Goal: Transaction & Acquisition: Obtain resource

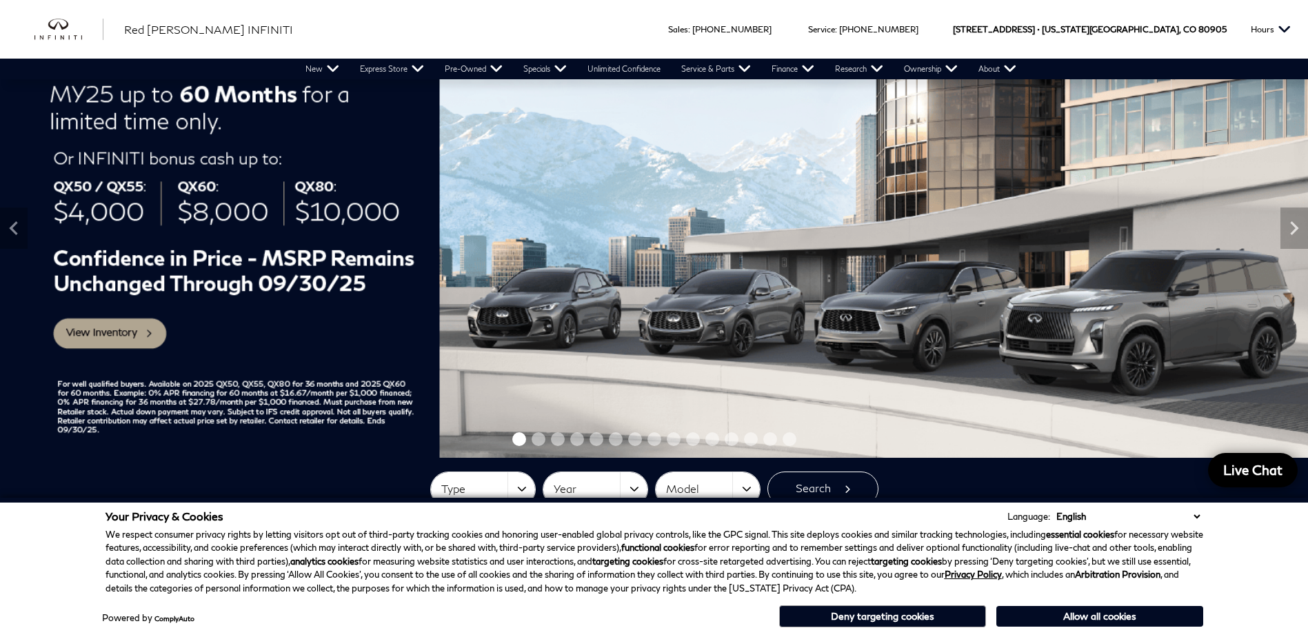
scroll to position [84, 0]
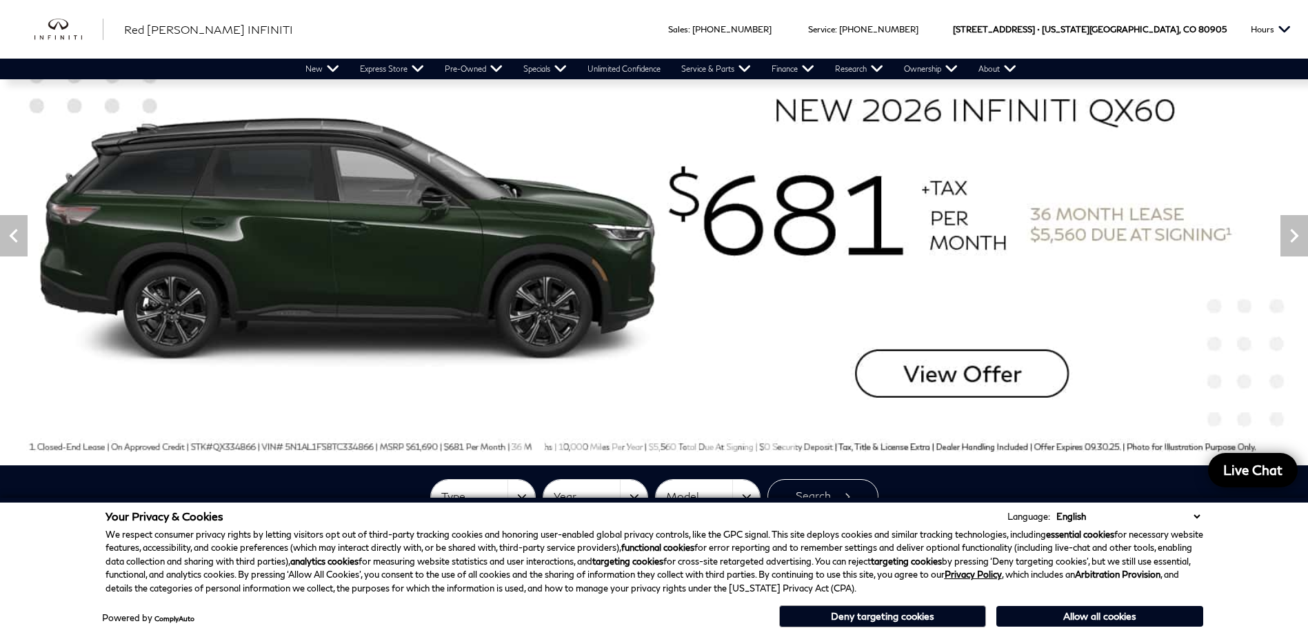
click at [1001, 366] on img at bounding box center [654, 236] width 1308 height 458
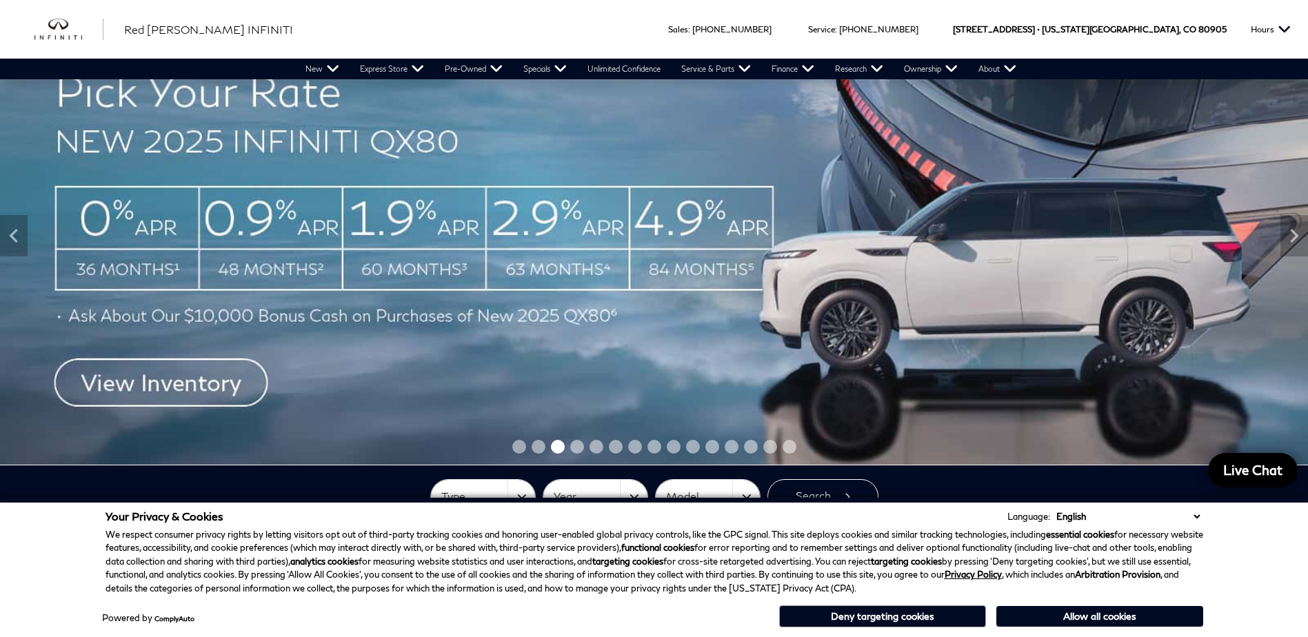
click at [238, 259] on img at bounding box center [654, 236] width 1308 height 458
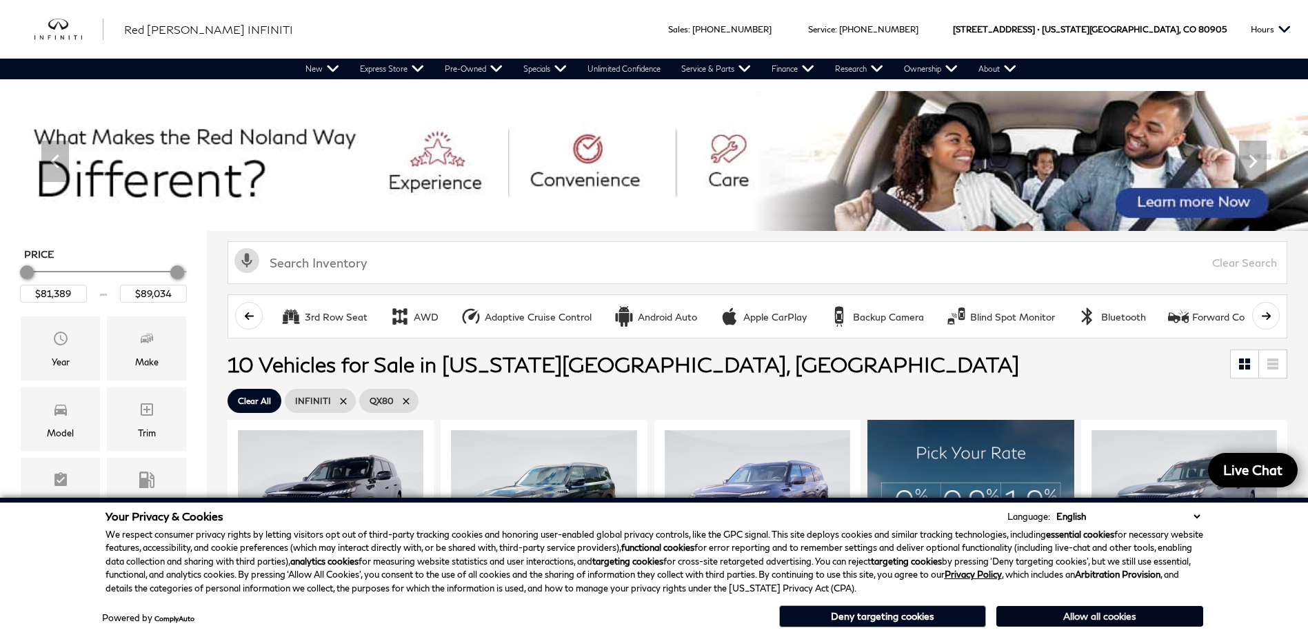
click at [1046, 617] on button "Allow all cookies" at bounding box center [1100, 616] width 207 height 21
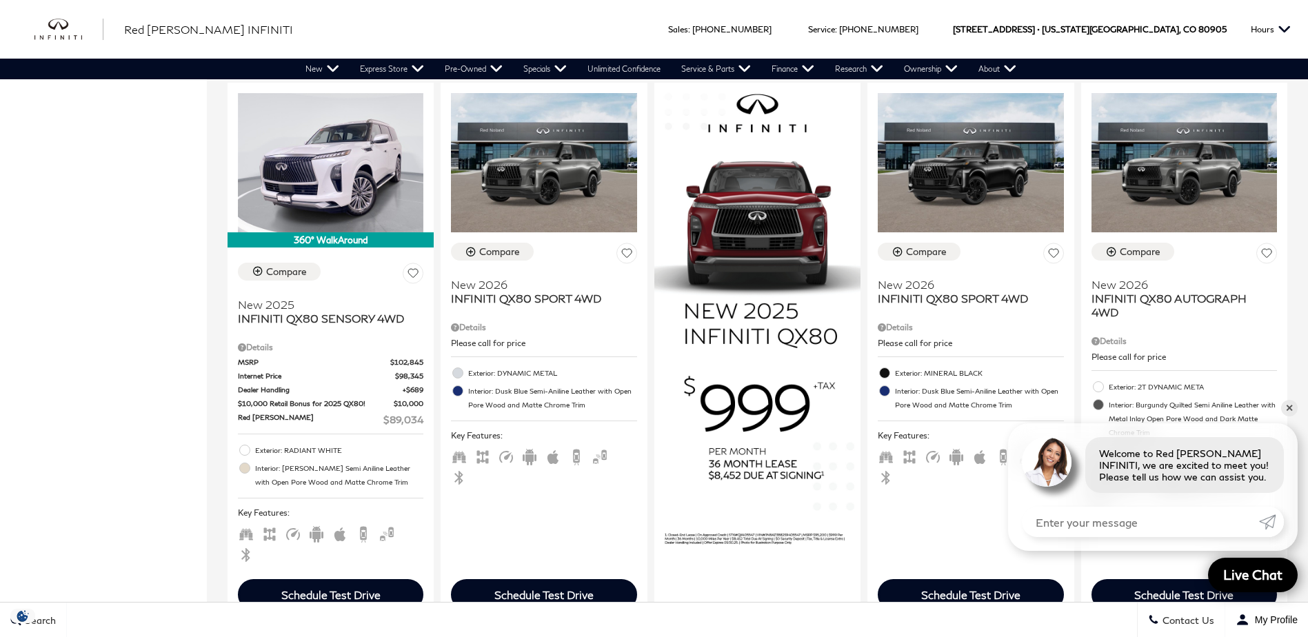
scroll to position [934, 0]
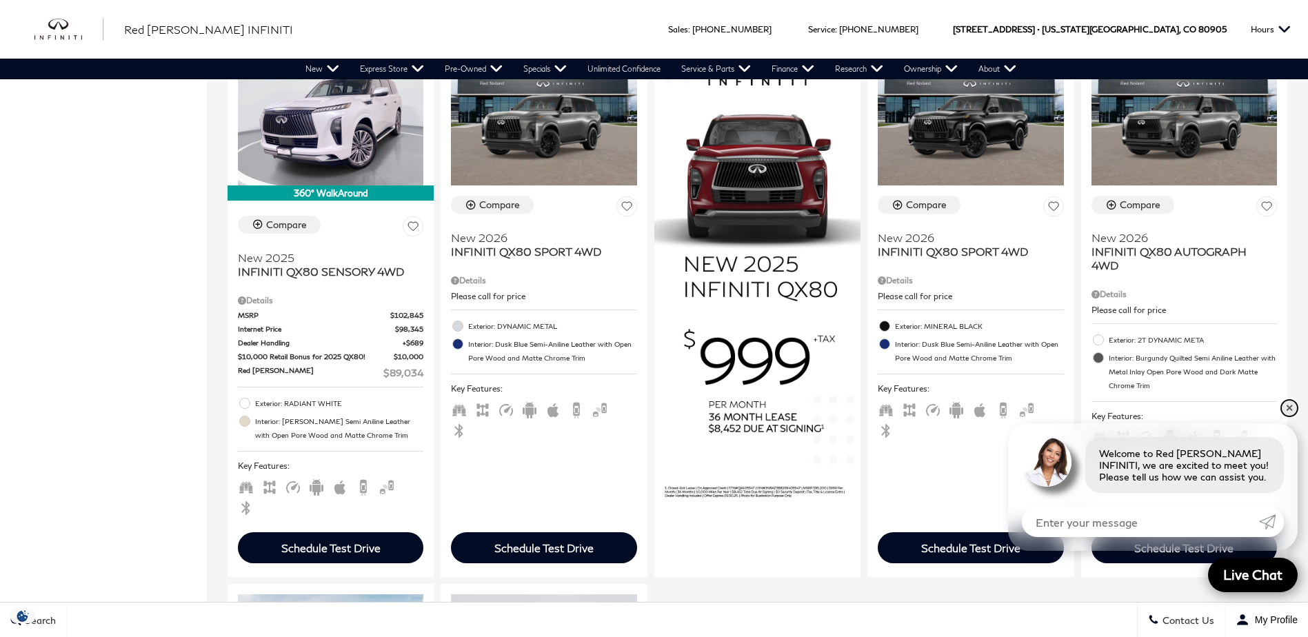
click at [1292, 409] on link "✕" at bounding box center [1289, 408] width 17 height 17
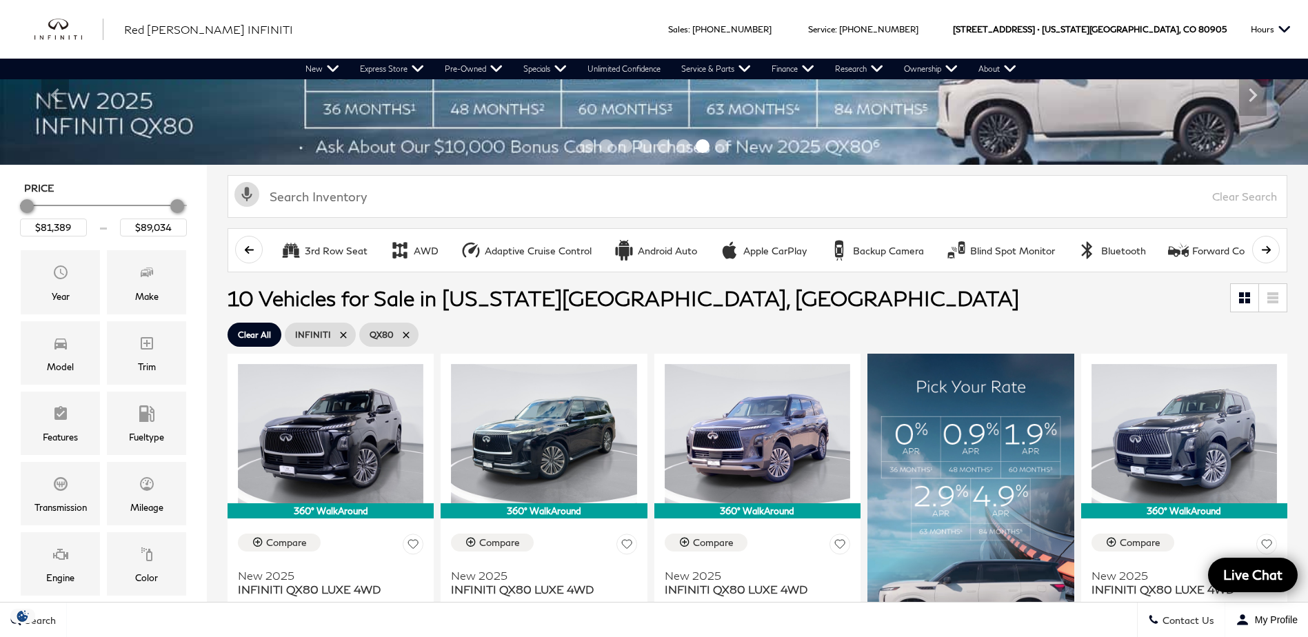
scroll to position [0, 0]
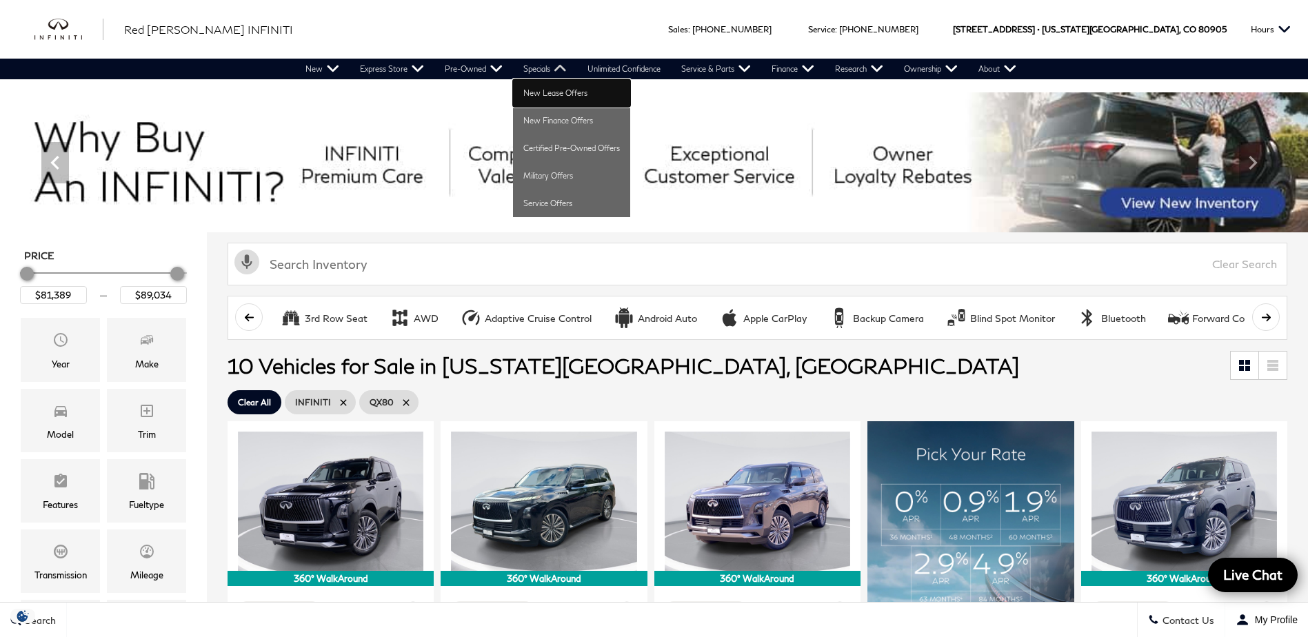
click at [561, 91] on link "New Lease Offers" at bounding box center [571, 93] width 117 height 28
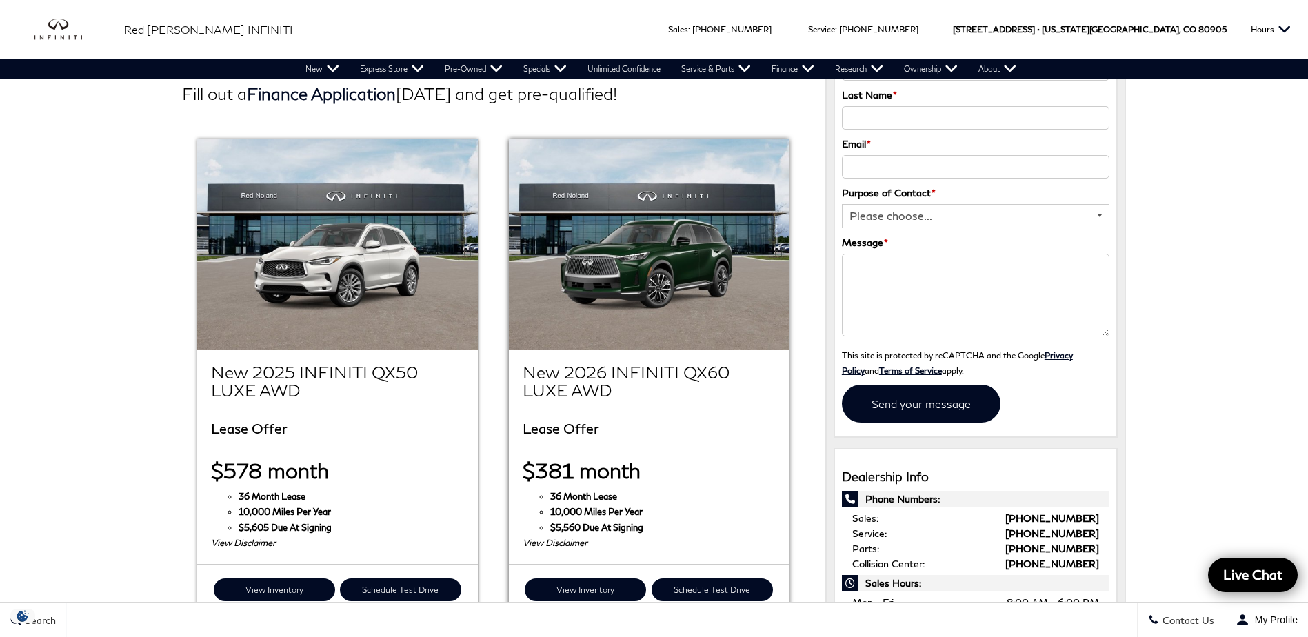
scroll to position [138, 0]
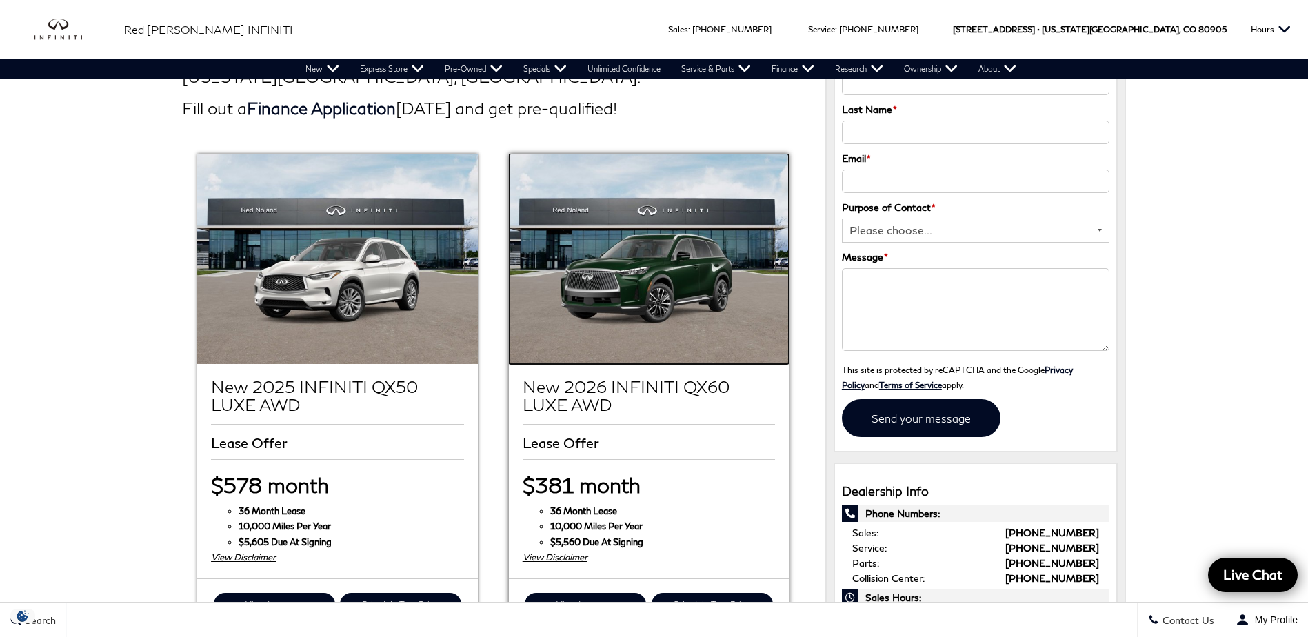
click at [704, 303] on img at bounding box center [649, 259] width 280 height 210
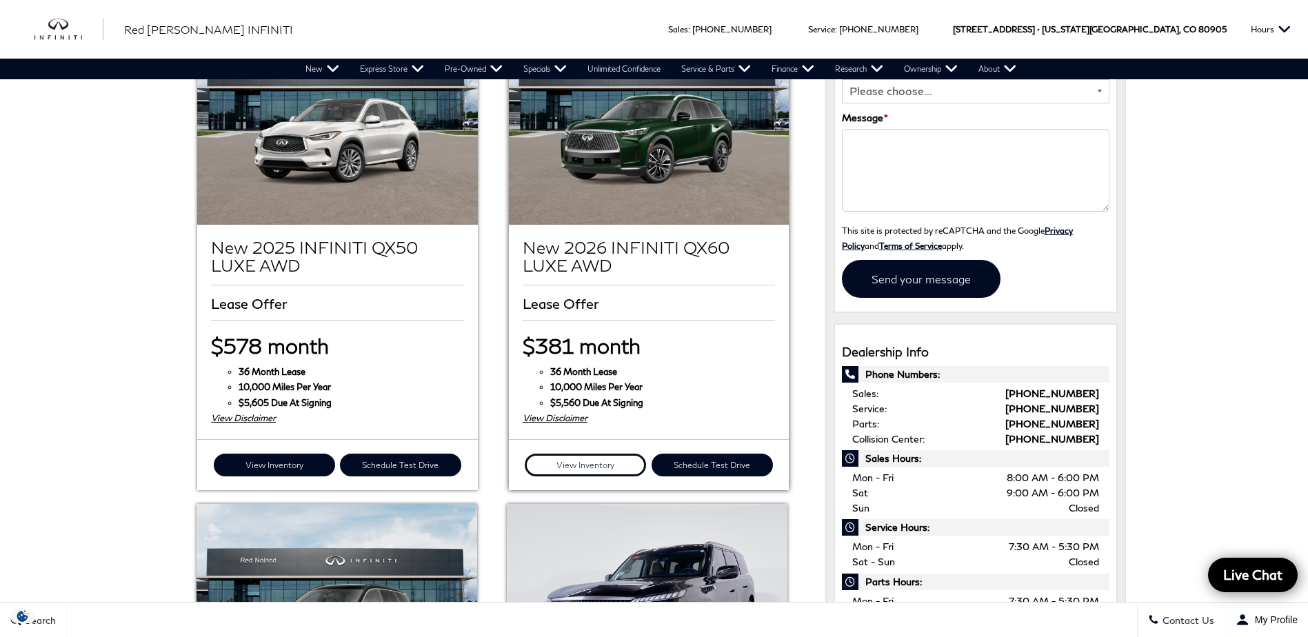
click at [633, 461] on link "View Inventory" at bounding box center [585, 465] width 121 height 23
